Goal: Check status: Check status

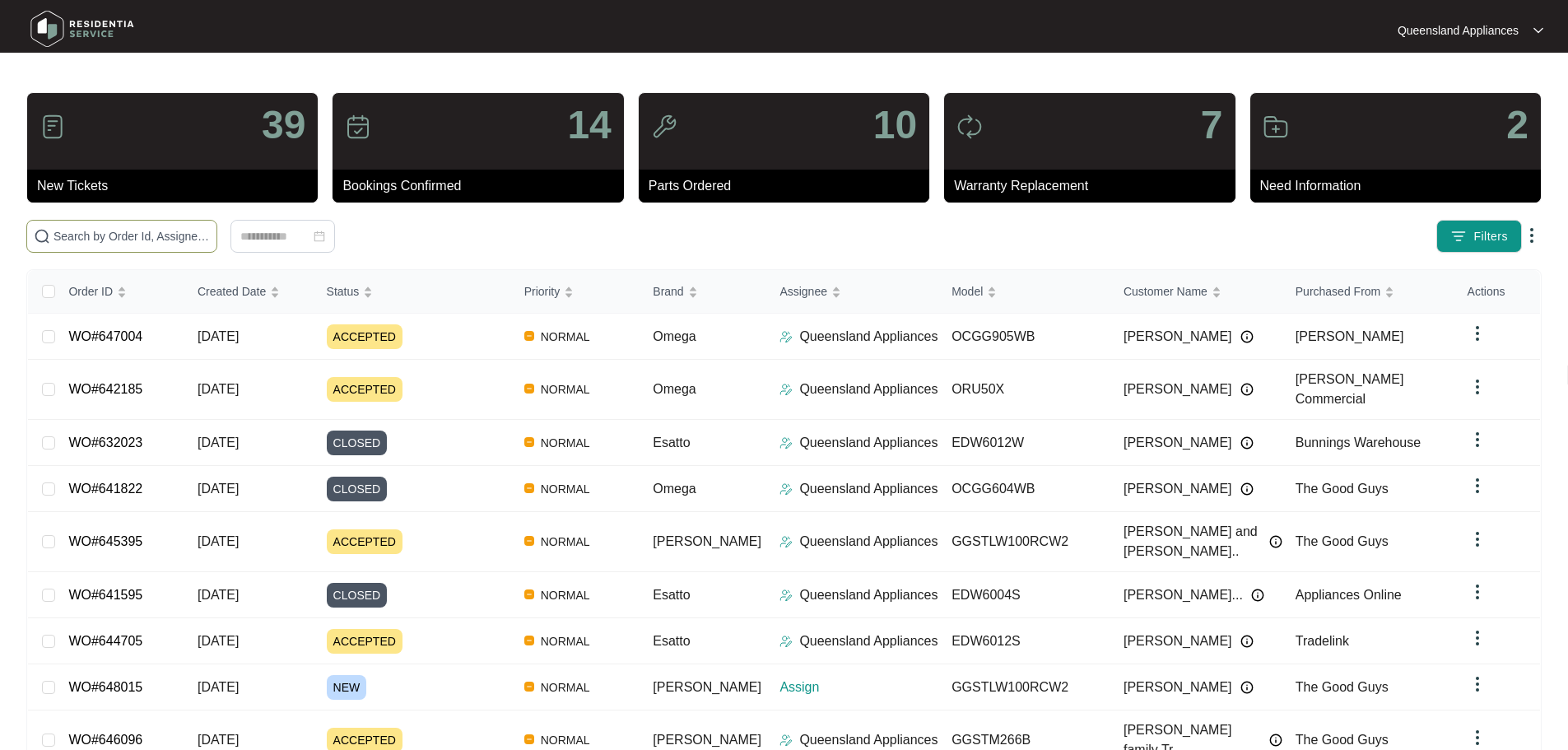
click at [210, 238] on input "text" at bounding box center [131, 237] width 157 height 18
paste input "644705"
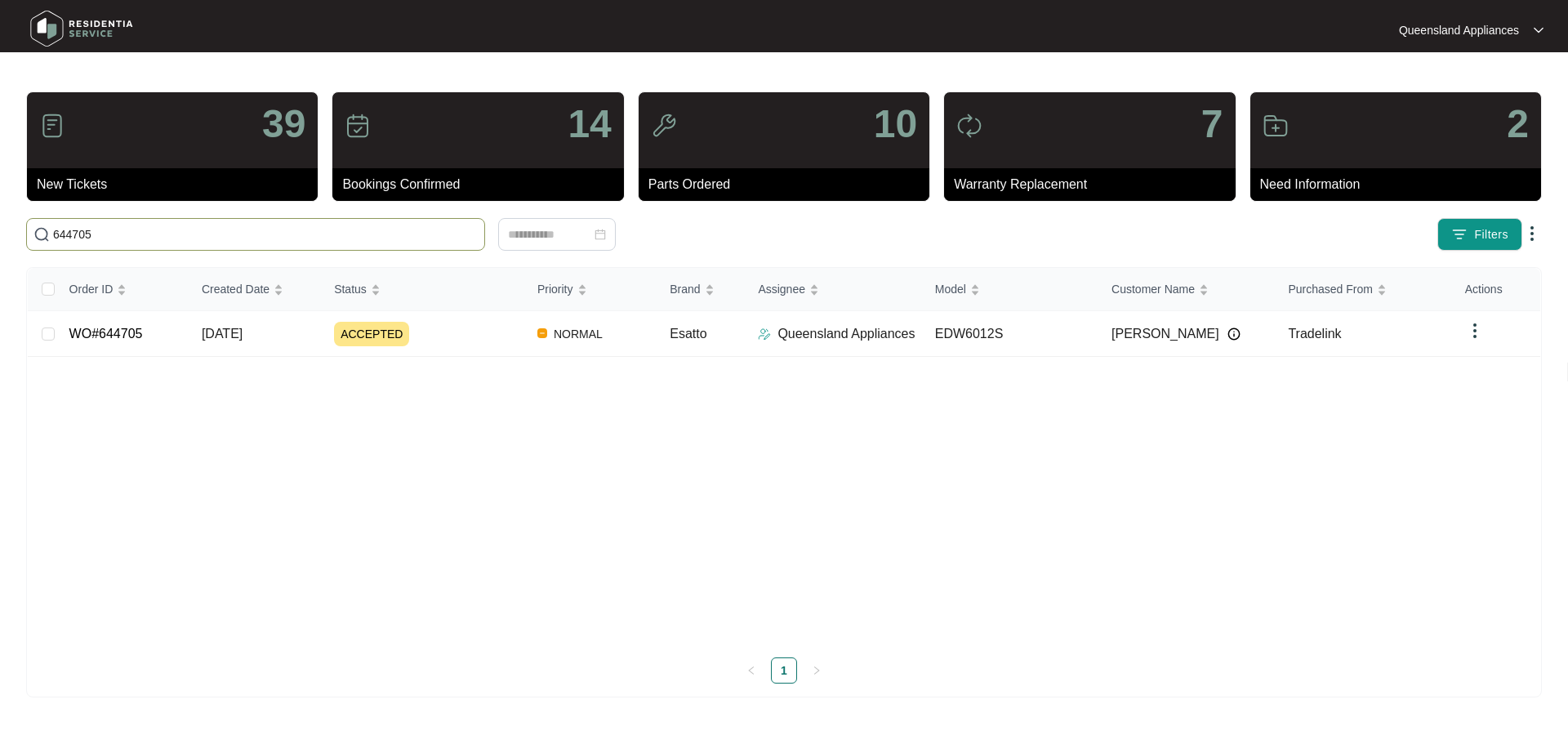
type input "644705"
click at [474, 351] on td "ACCEPTED" at bounding box center [423, 334] width 204 height 45
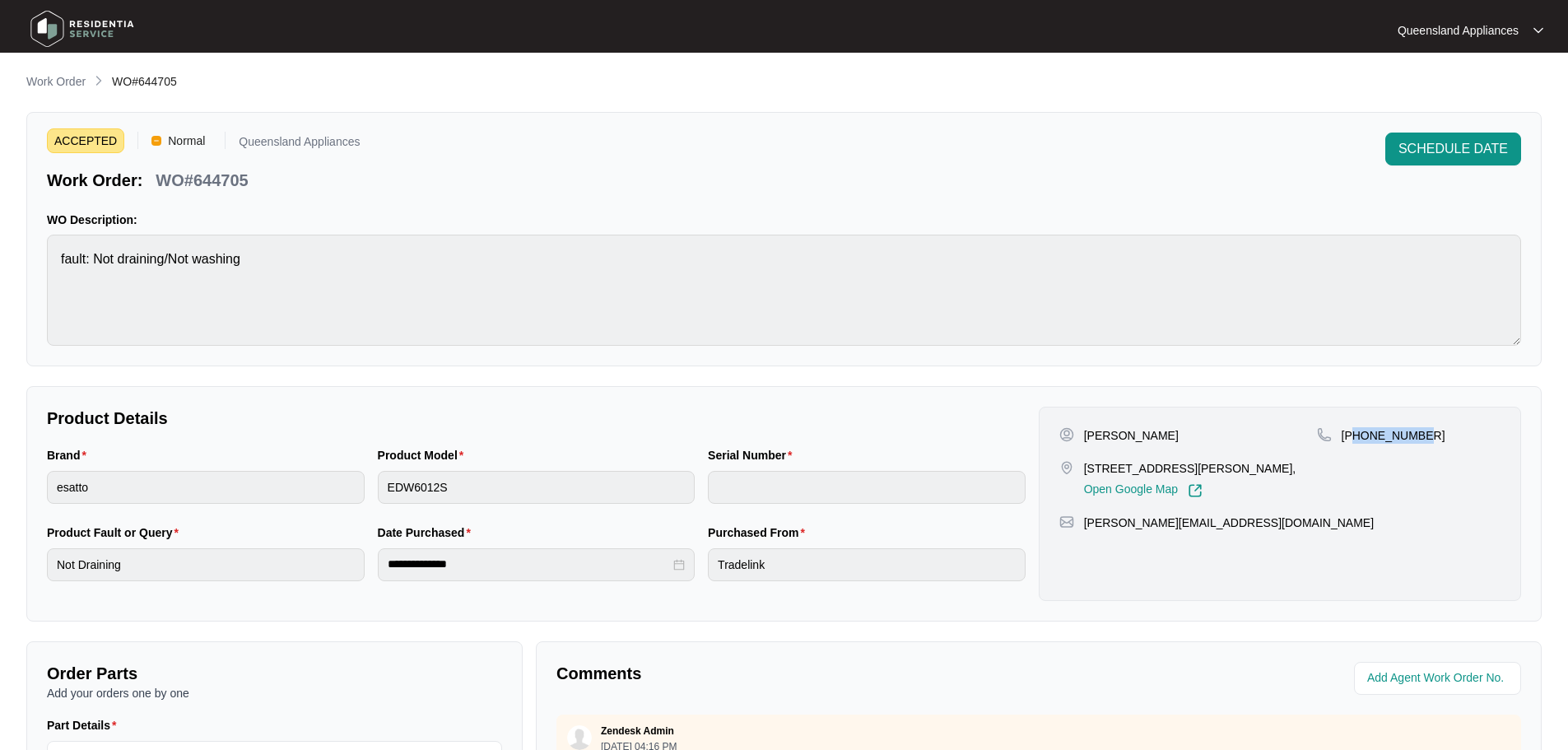
drag, startPoint x: 1417, startPoint y: 440, endPoint x: 1356, endPoint y: 436, distance: 61.1
click at [1356, 436] on p "[PHONE_NUMBER]" at bounding box center [1393, 436] width 104 height 17
click at [1373, 457] on div "[PHONE_NUMBER]" at bounding box center [1409, 462] width 183 height 71
click at [1364, 442] on p "[PHONE_NUMBER]" at bounding box center [1393, 436] width 104 height 17
drag, startPoint x: 1360, startPoint y: 436, endPoint x: 1407, endPoint y: 440, distance: 47.2
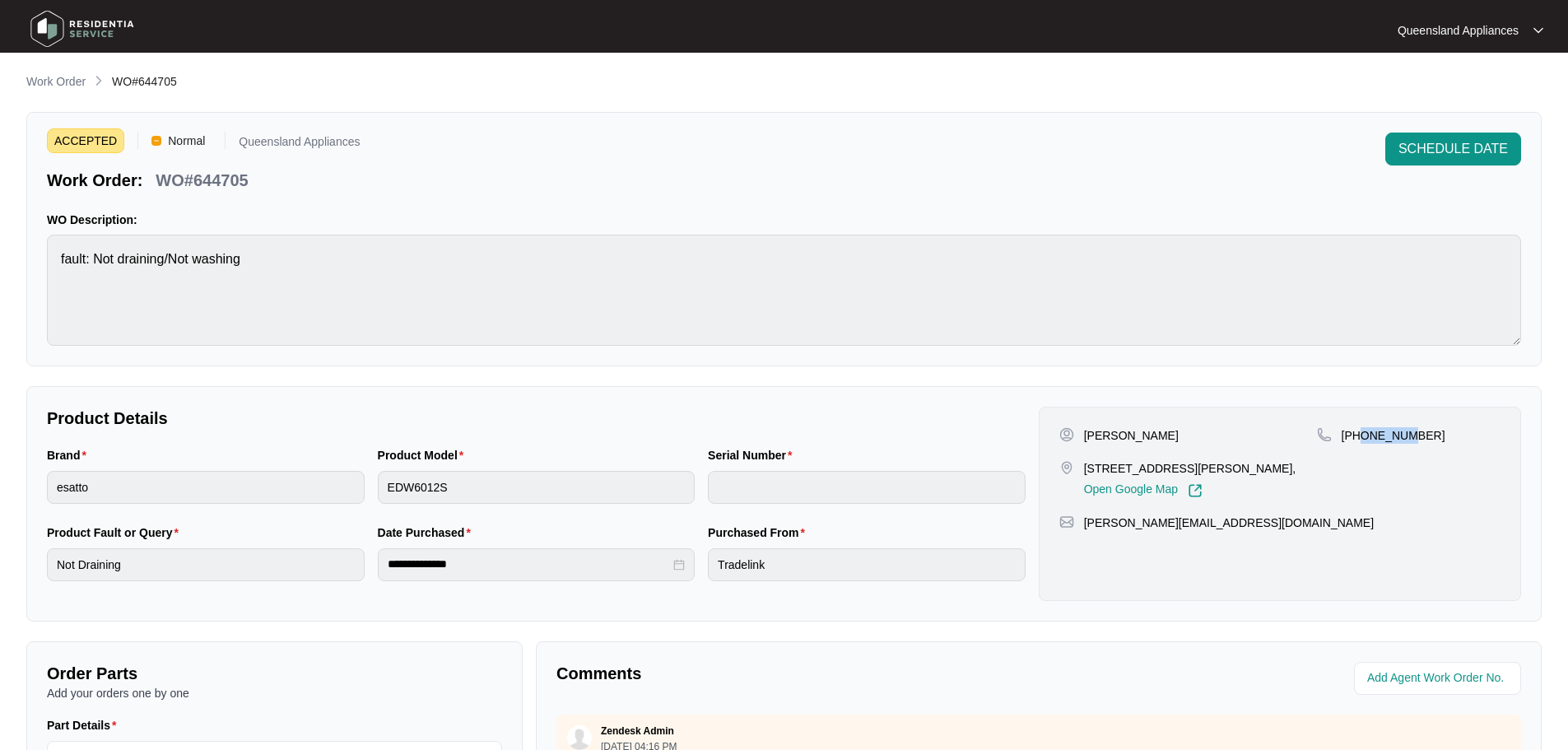
click at [1407, 440] on p "[PHONE_NUMBER]" at bounding box center [1393, 436] width 104 height 17
drag, startPoint x: 1442, startPoint y: 459, endPoint x: 1442, endPoint y: 449, distance: 10.0
click at [1442, 459] on div "[PHONE_NUMBER]" at bounding box center [1409, 462] width 183 height 71
click at [1436, 421] on div "[PERSON_NAME] [STREET_ADDRESS][PERSON_NAME], Open Google Map [PHONE_NUMBER] [PE…" at bounding box center [1279, 504] width 482 height 194
drag, startPoint x: 1436, startPoint y: 436, endPoint x: 1361, endPoint y: 438, distance: 75.0
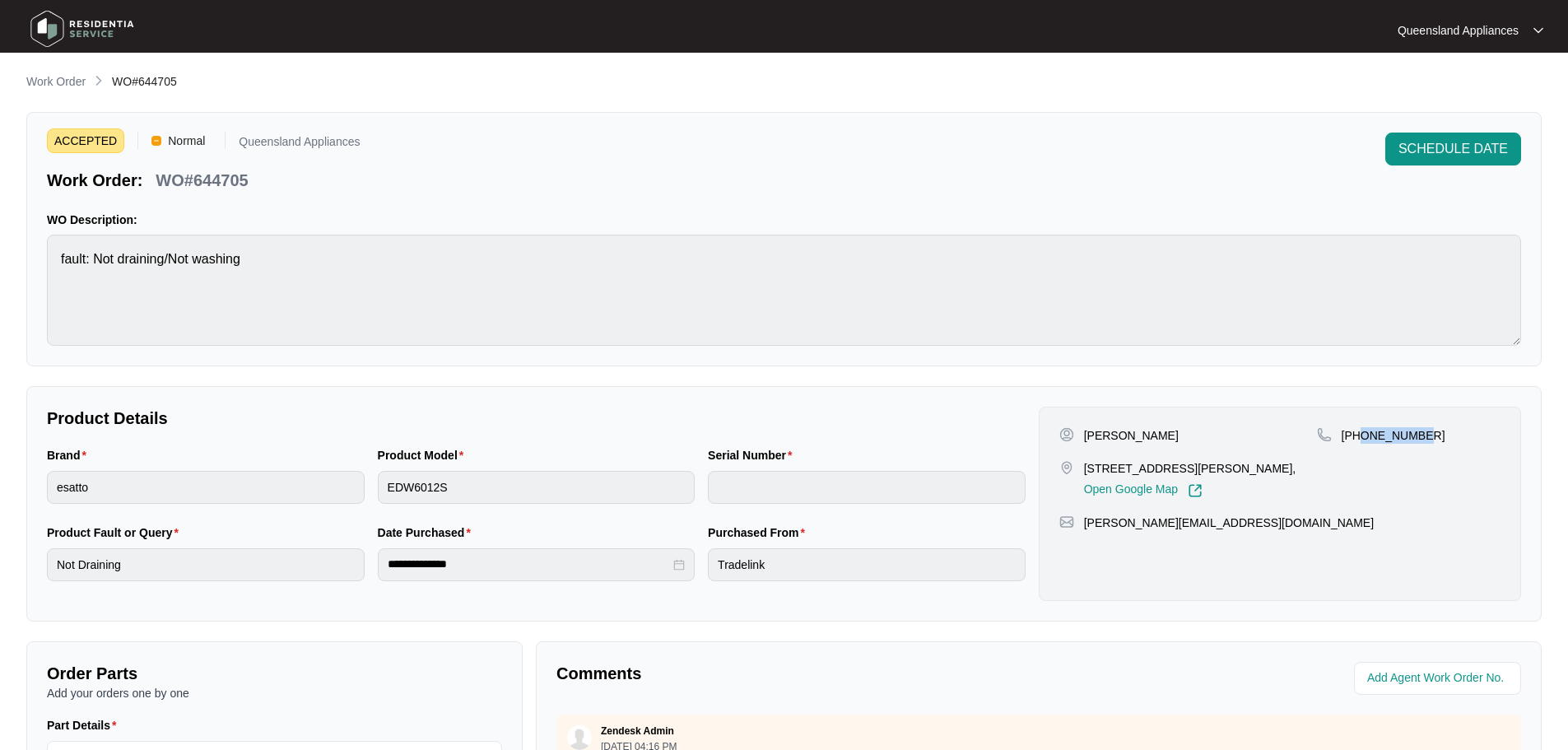
click at [1361, 438] on div "[PHONE_NUMBER]" at bounding box center [1409, 436] width 183 height 17
copy p "499019053"
